Goal: Complete application form: Complete application form

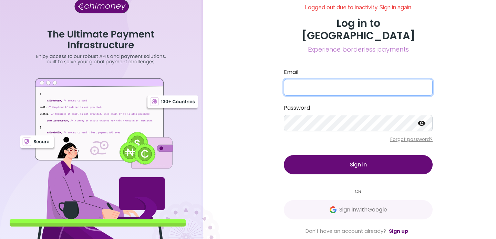
click at [305, 82] on input "Email" at bounding box center [358, 87] width 149 height 17
type input "[EMAIL_ADDRESS][DOMAIN_NAME]"
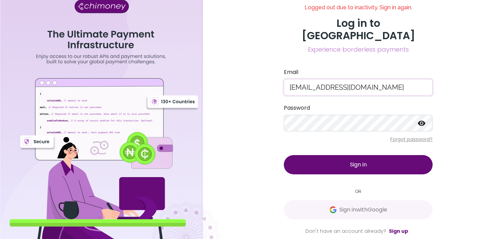
click at [353, 161] on span "Sign in" at bounding box center [358, 165] width 17 height 8
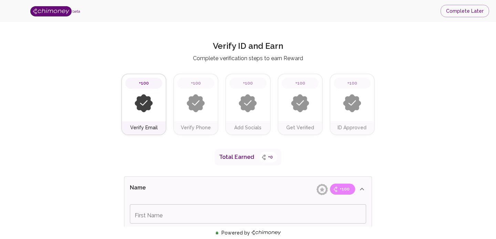
type input "Business Payments"
type input "Payments"
type input "Facebook"
type input "[URL][DOMAIN_NAME]"
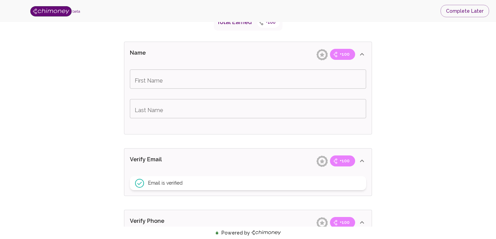
scroll to position [146, 0]
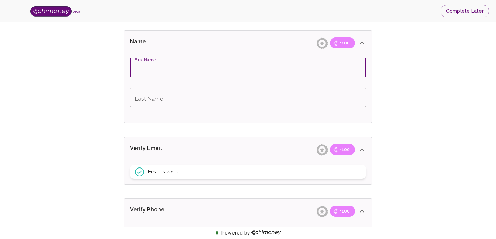
click at [179, 74] on input "First Name" at bounding box center [248, 67] width 236 height 19
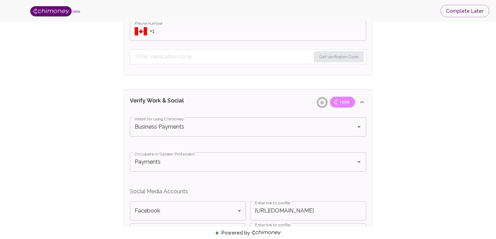
scroll to position [384, 0]
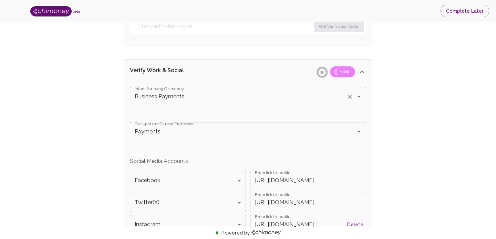
click at [313, 99] on input "Business Payments" at bounding box center [238, 96] width 211 height 13
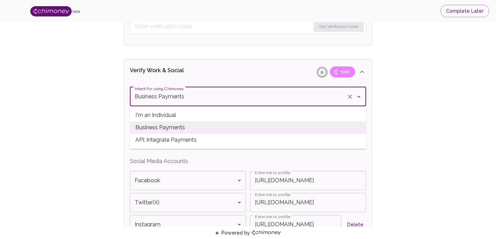
click at [287, 137] on span "API: Integrate Payments" at bounding box center [248, 140] width 236 height 12
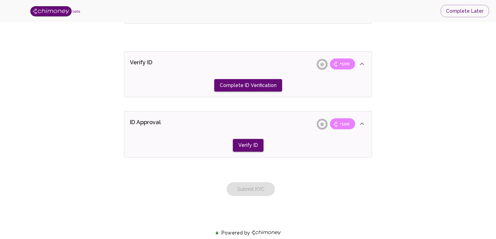
scroll to position [604, 0]
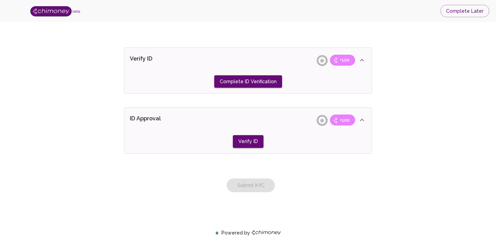
type input "Business Payments"
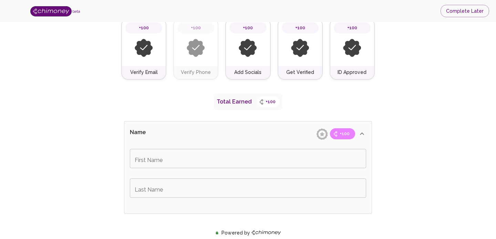
scroll to position [29, 0]
